Goal: Task Accomplishment & Management: Manage account settings

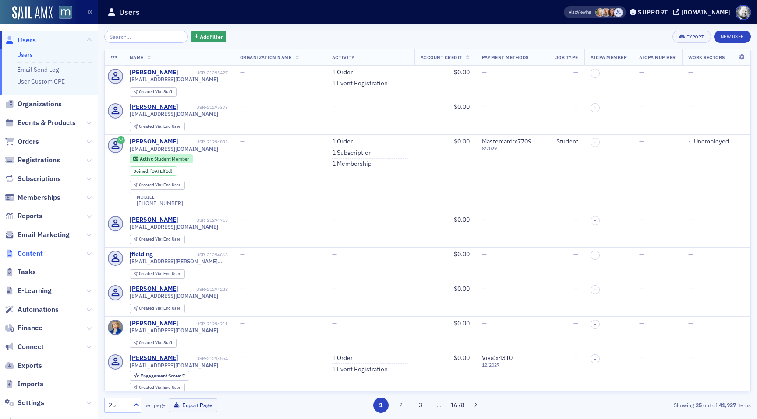
click at [30, 256] on span "Content" at bounding box center [30, 254] width 25 height 10
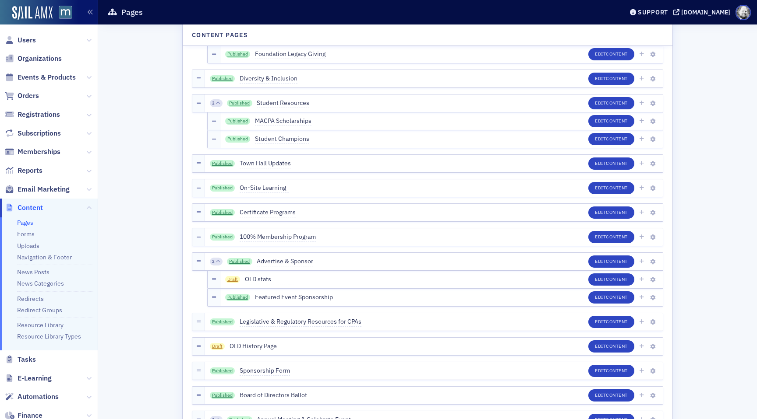
scroll to position [1053, 0]
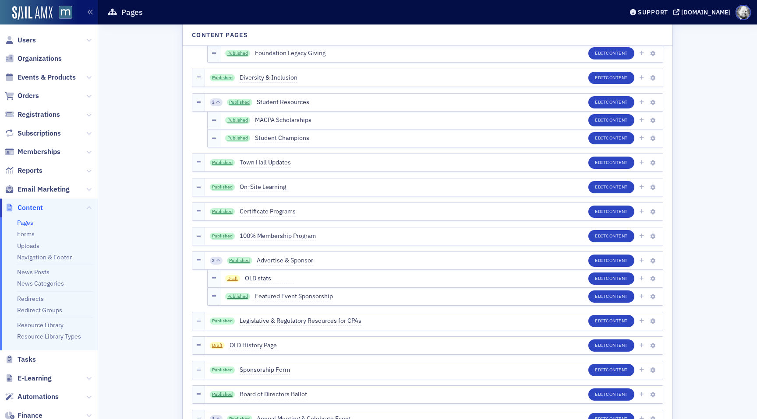
click at [20, 230] on ul "Pages Forms Uploads Navigation & Footer News Posts News Categories Redirects Re…" at bounding box center [49, 284] width 98 height 133
click at [22, 231] on link "Forms" at bounding box center [26, 234] width 18 height 8
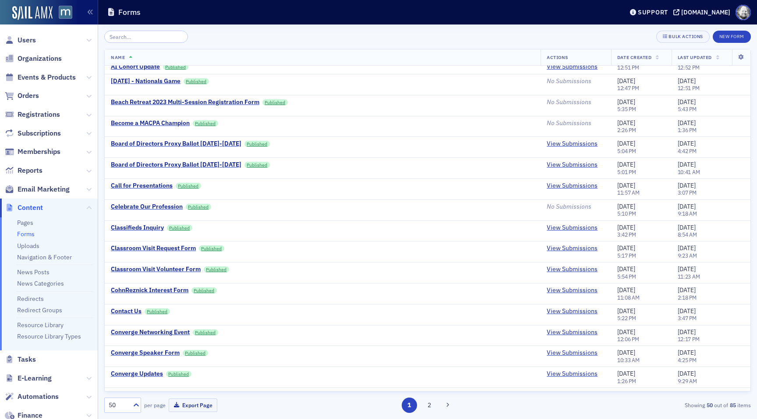
scroll to position [204, 0]
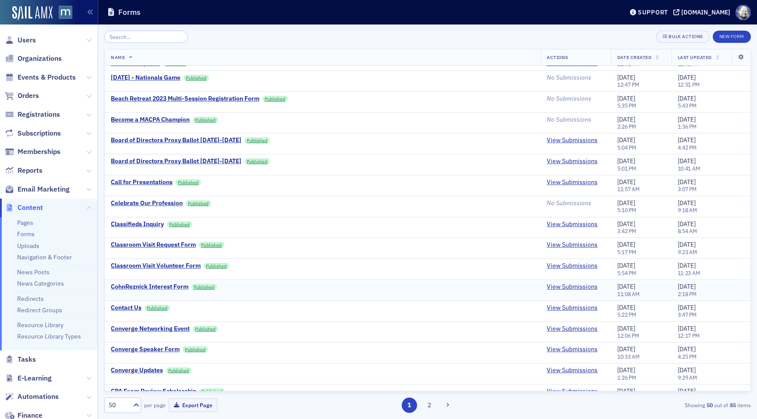
click at [147, 289] on div "CohnReznick Interest Form" at bounding box center [150, 287] width 78 height 8
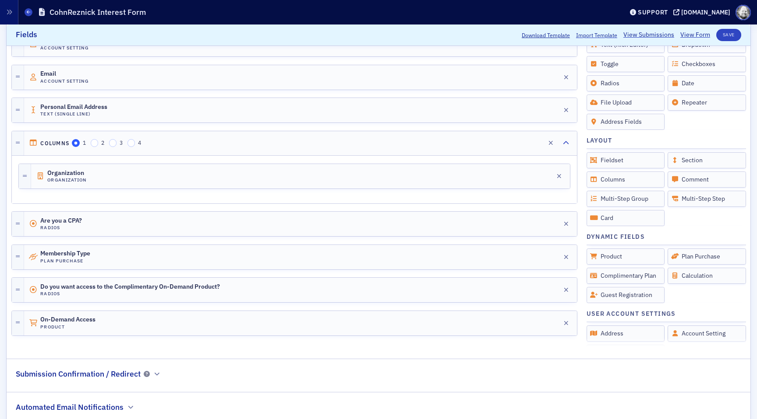
scroll to position [253, 0]
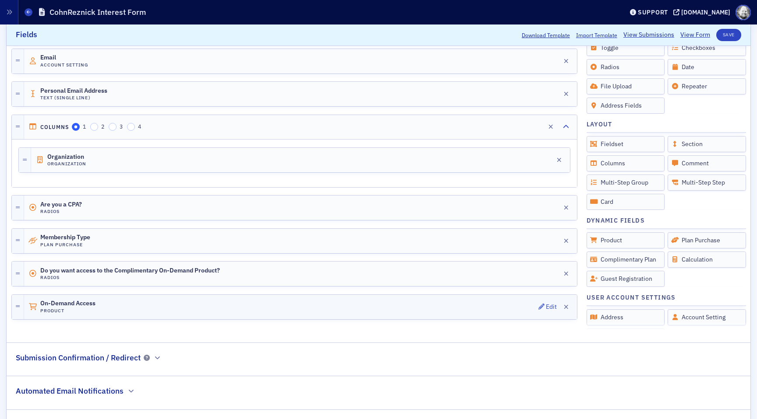
click at [326, 307] on div "On-Demand Access Product Edit" at bounding box center [300, 307] width 553 height 25
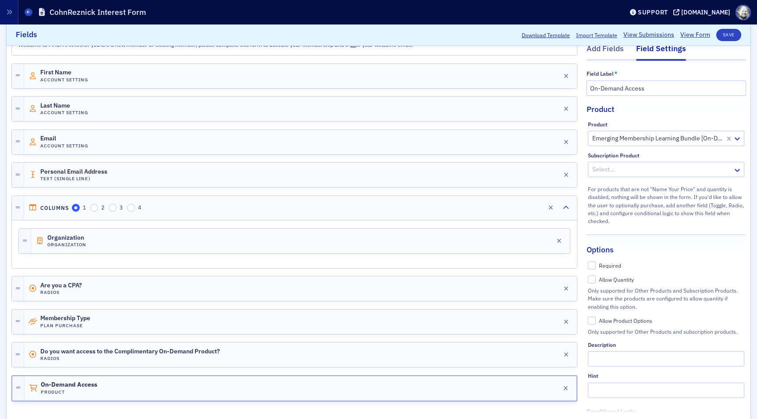
scroll to position [171, 0]
click at [542, 356] on icon "button" at bounding box center [541, 356] width 6 height 6
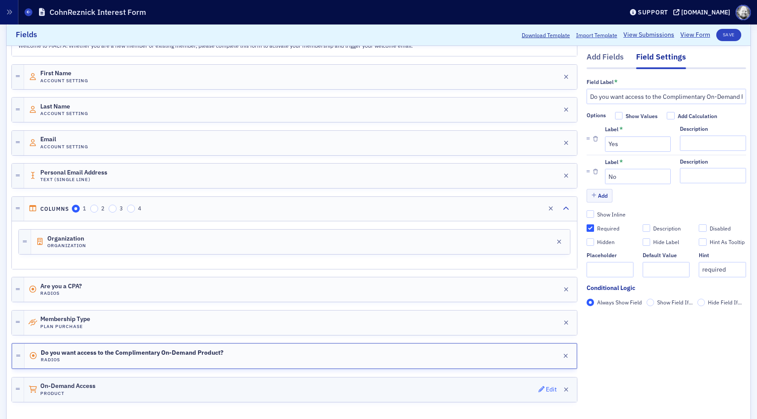
click at [542, 387] on icon "button" at bounding box center [541, 390] width 6 height 6
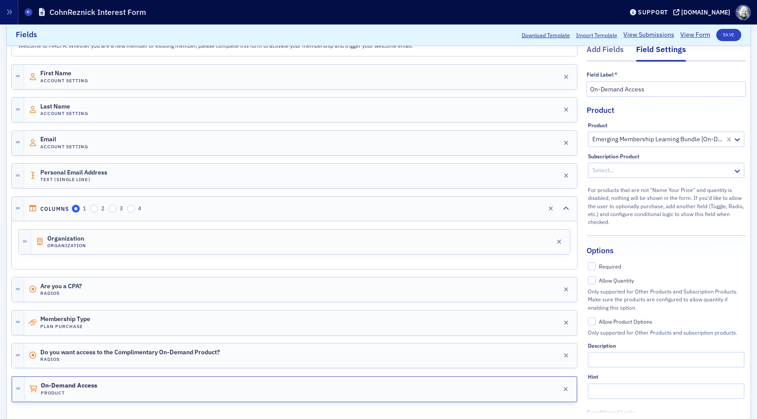
scroll to position [103, 0]
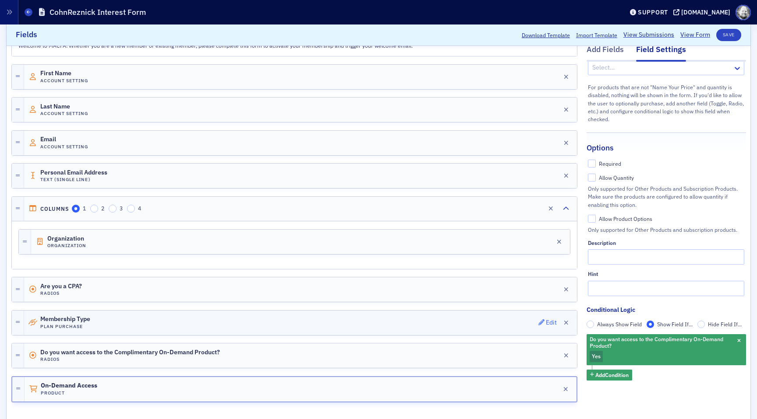
click at [543, 321] on icon "button" at bounding box center [541, 323] width 6 height 6
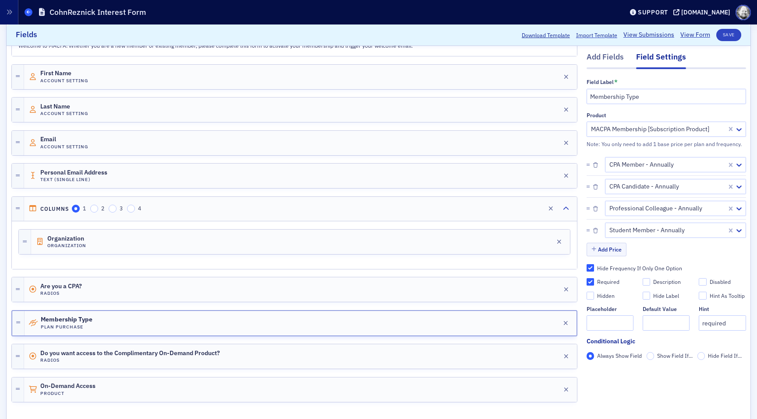
click at [27, 11] on icon at bounding box center [29, 12] width 4 height 4
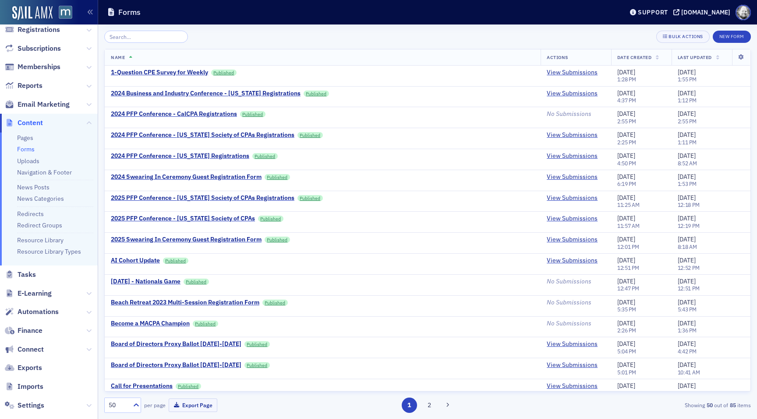
scroll to position [136, 0]
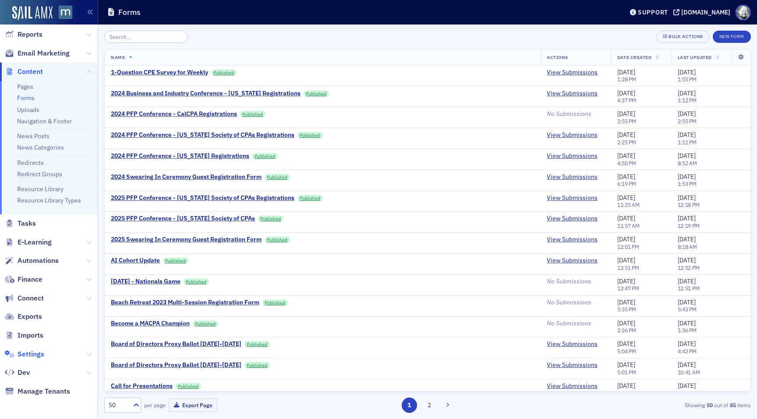
click at [40, 350] on span "Settings" at bounding box center [31, 355] width 27 height 10
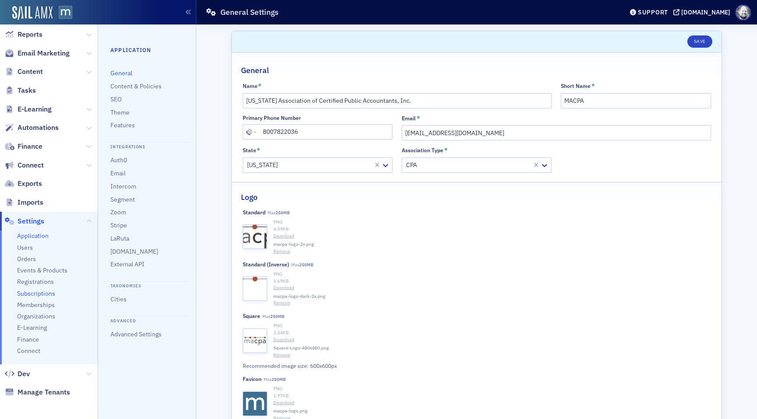
click at [38, 291] on span "Subscriptions" at bounding box center [36, 294] width 38 height 8
